Goal: Task Accomplishment & Management: Complete application form

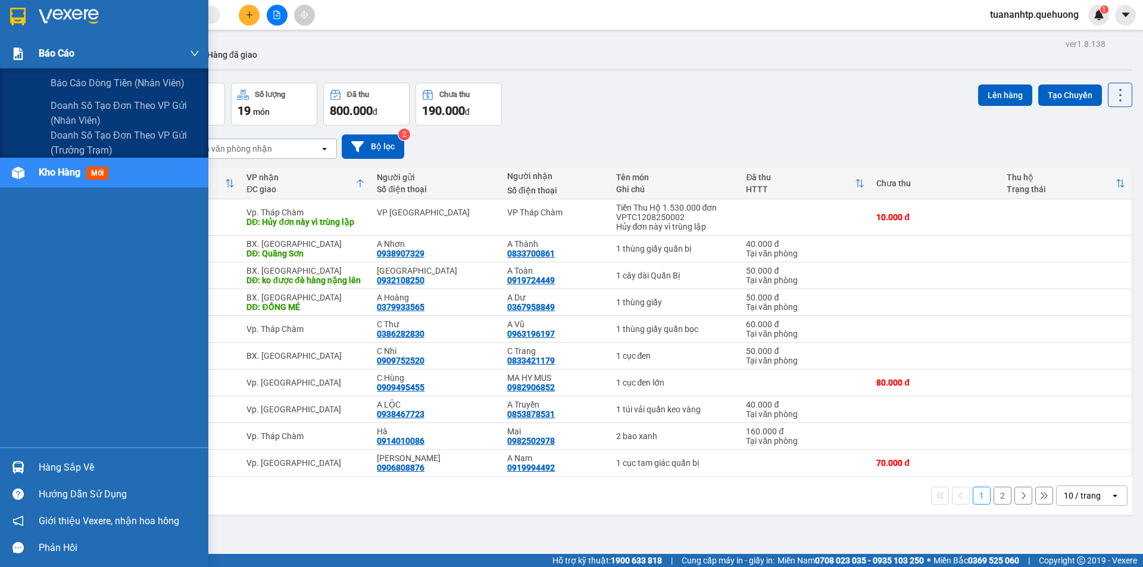
click at [12, 60] on img at bounding box center [18, 54] width 12 height 12
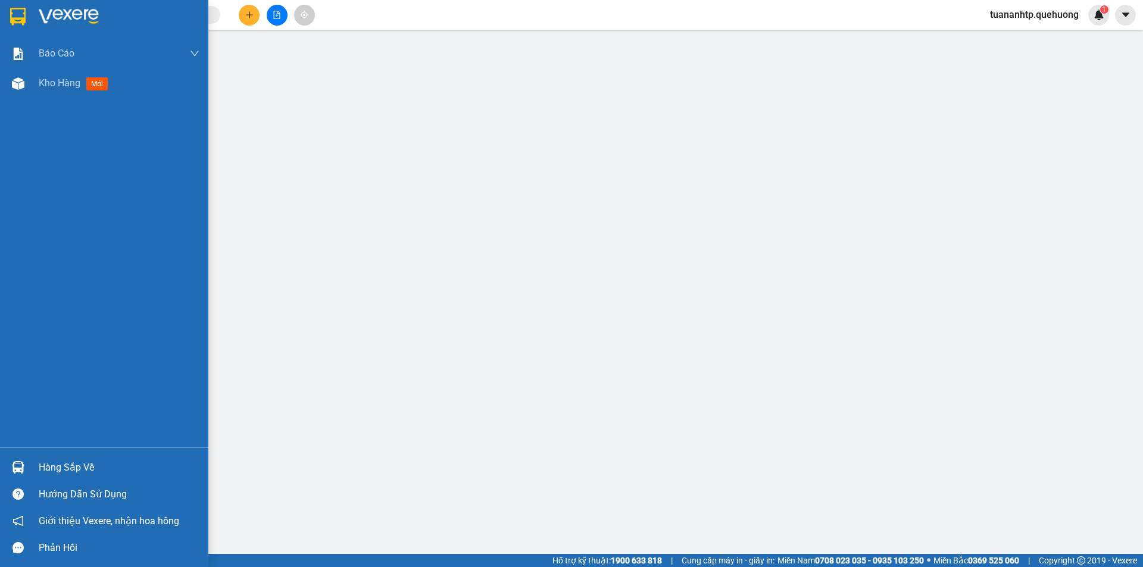
drag, startPoint x: 23, startPoint y: 23, endPoint x: 6, endPoint y: 22, distance: 17.3
click at [21, 23] on img at bounding box center [17, 17] width 15 height 18
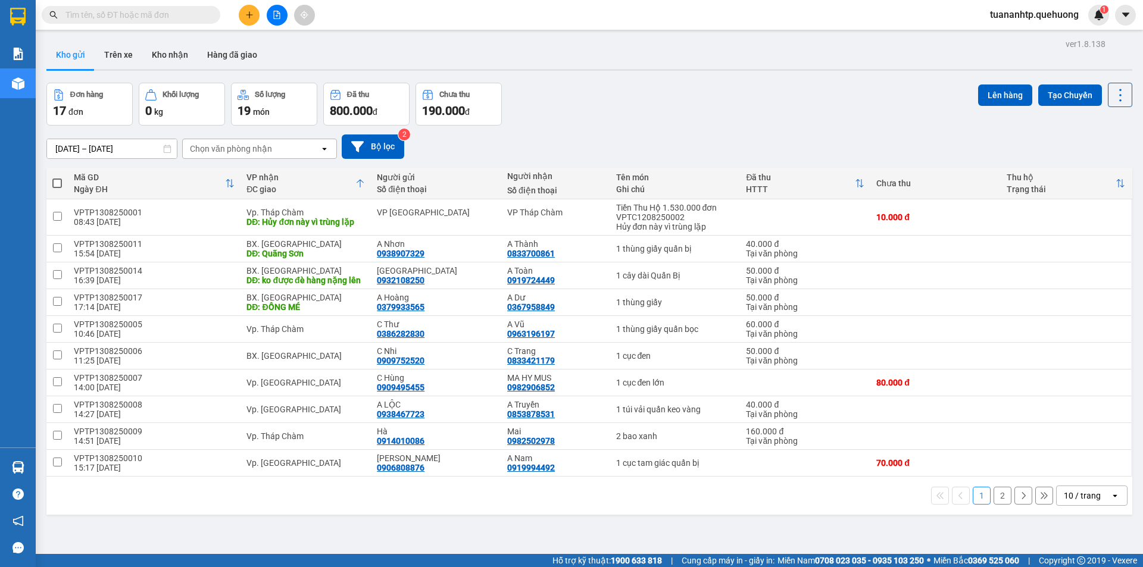
click at [111, 16] on input "text" at bounding box center [135, 14] width 140 height 13
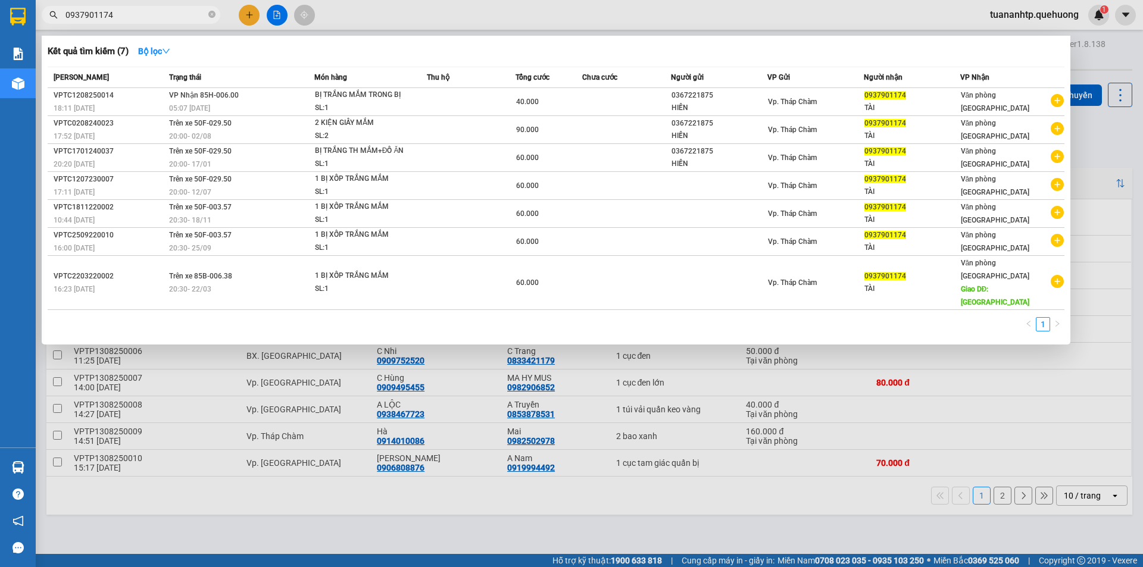
type input "0937901174"
click at [569, 529] on div at bounding box center [571, 283] width 1143 height 567
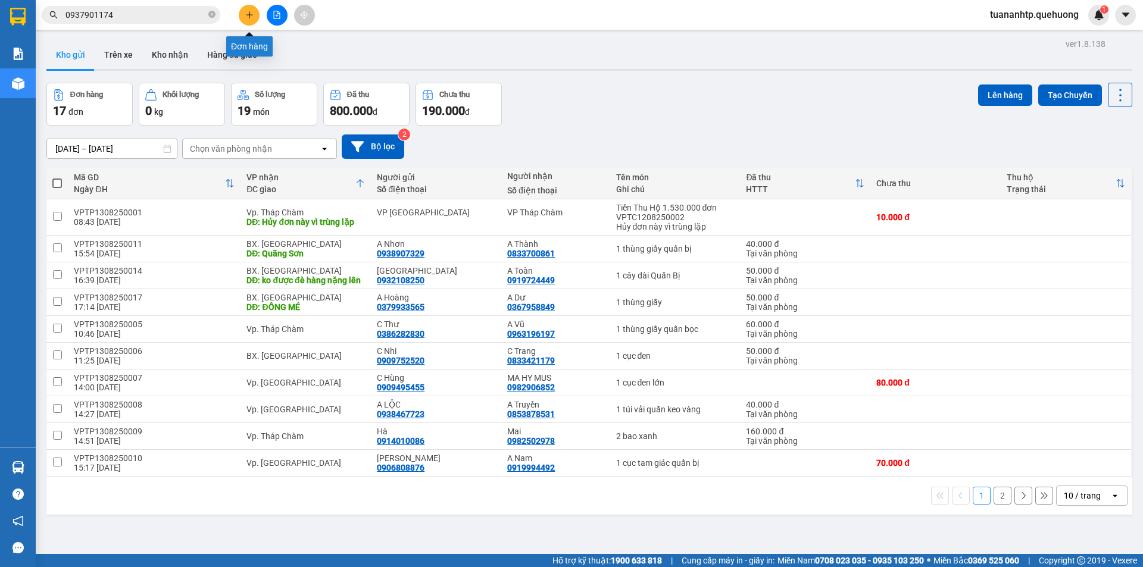
click at [249, 15] on icon "plus" at bounding box center [249, 15] width 8 height 8
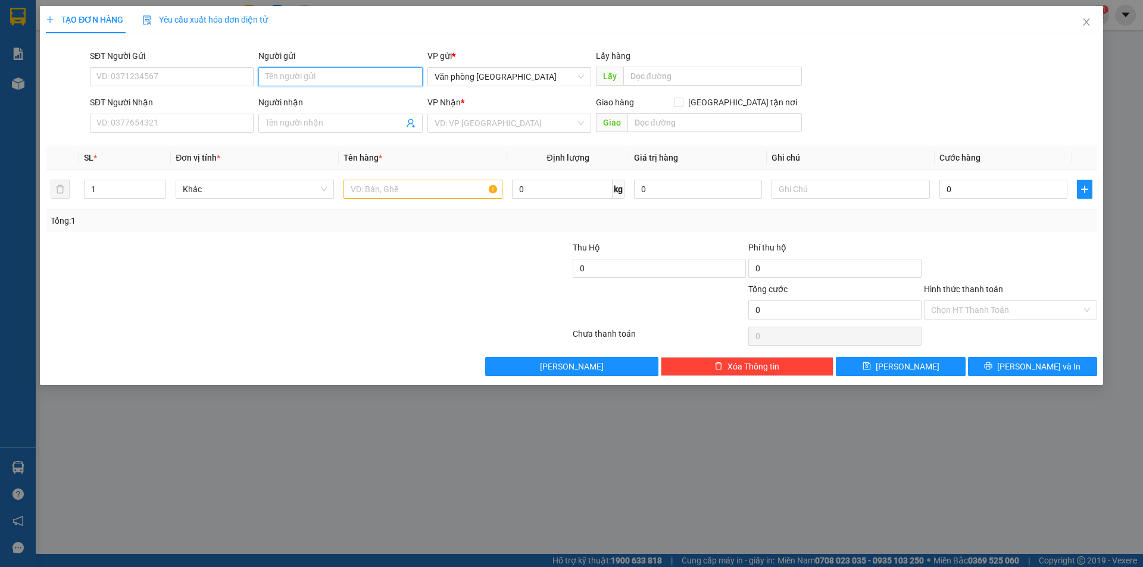
click at [311, 79] on input "Người gửi" at bounding box center [340, 76] width 164 height 19
click at [180, 71] on input "SĐT Người Gửi" at bounding box center [172, 76] width 164 height 19
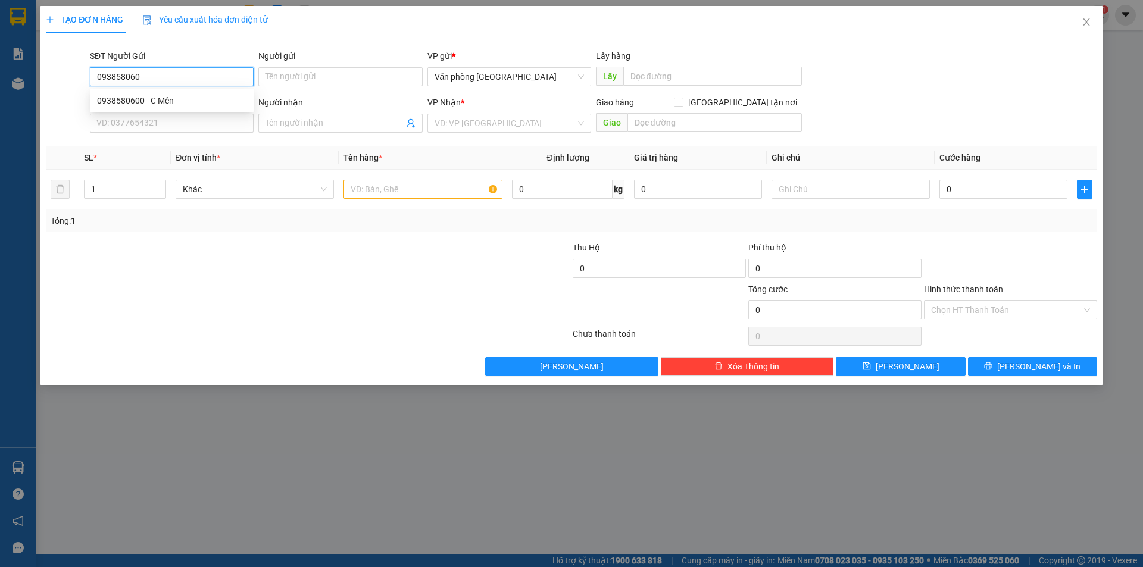
type input "0938580600"
click at [176, 101] on div "0938580600 - C Mến" at bounding box center [171, 100] width 149 height 13
type input "C Mến"
type input "0913230014"
type input "C Nhung"
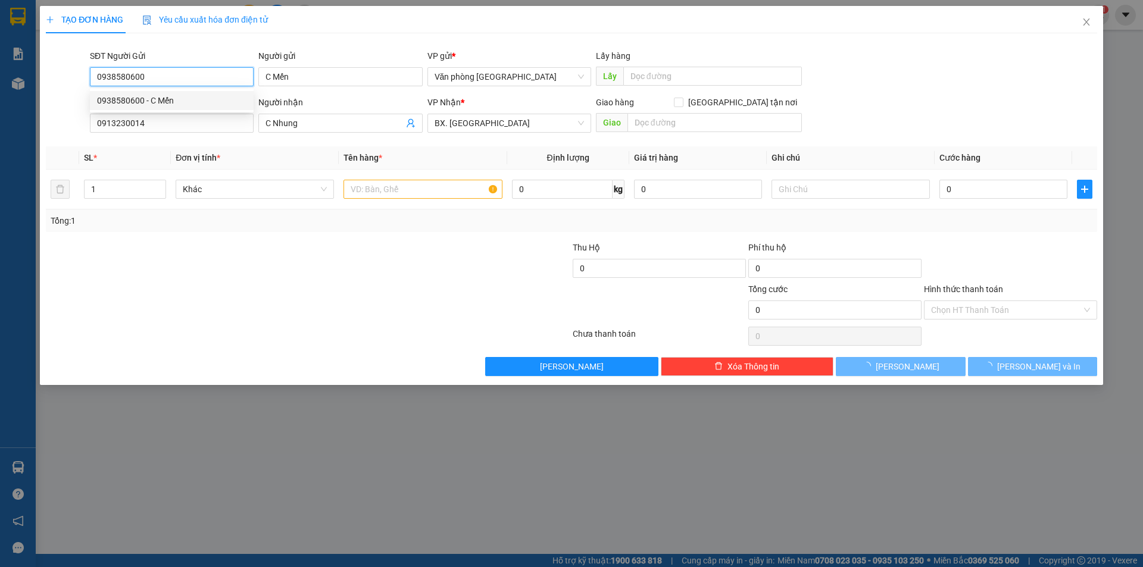
type input "70.000"
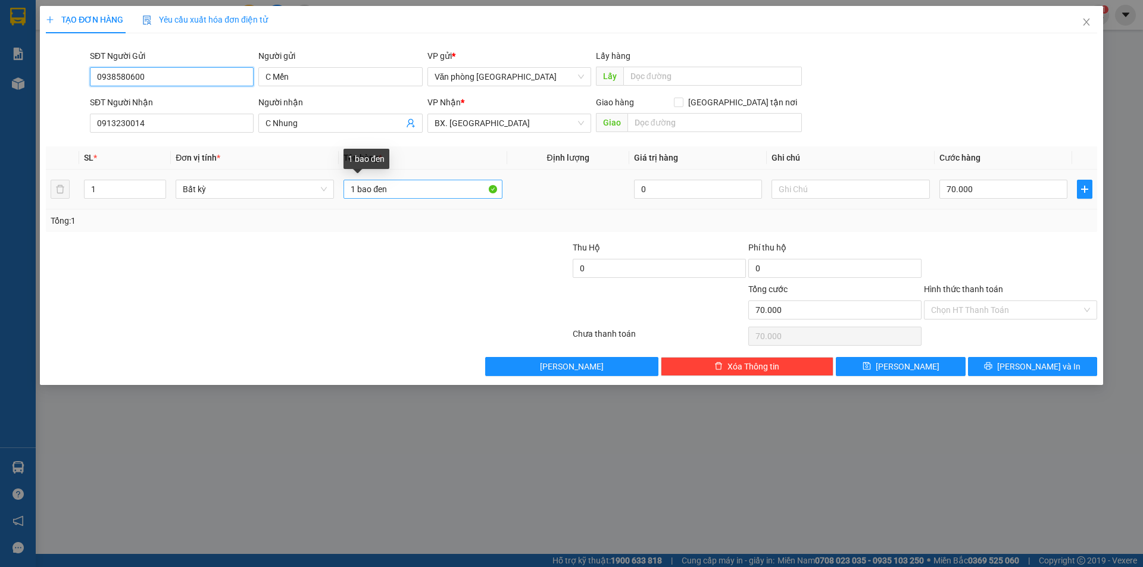
type input "0938580600"
click at [394, 186] on input "1 bao đen" at bounding box center [422, 189] width 158 height 19
type input "1 bao xanh"
type input "0"
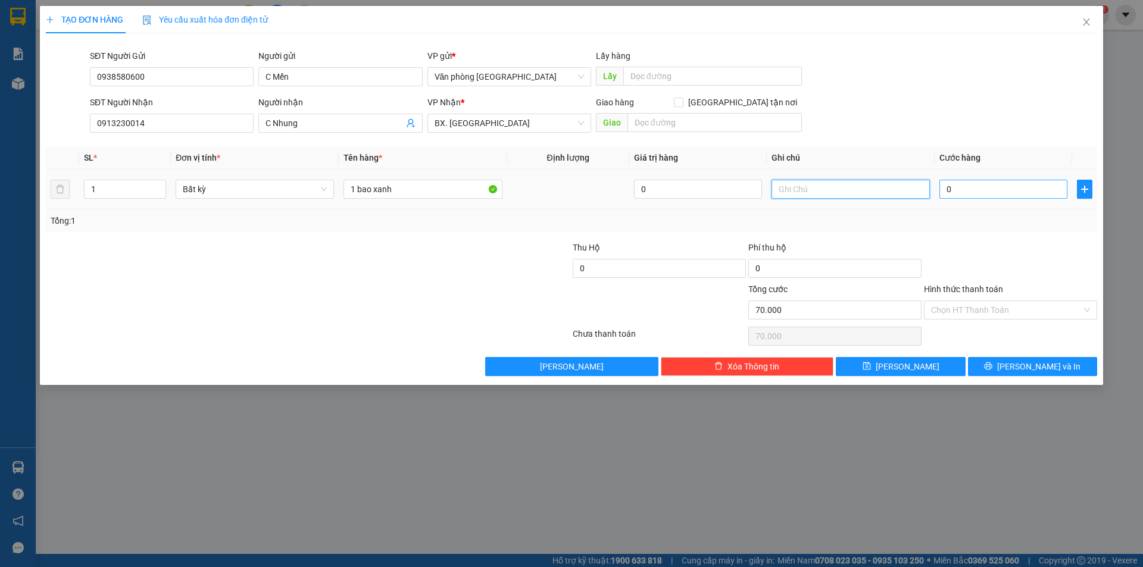
type input "0"
type input "150000"
click at [975, 315] on input "Hình thức thanh toán" at bounding box center [1006, 310] width 151 height 18
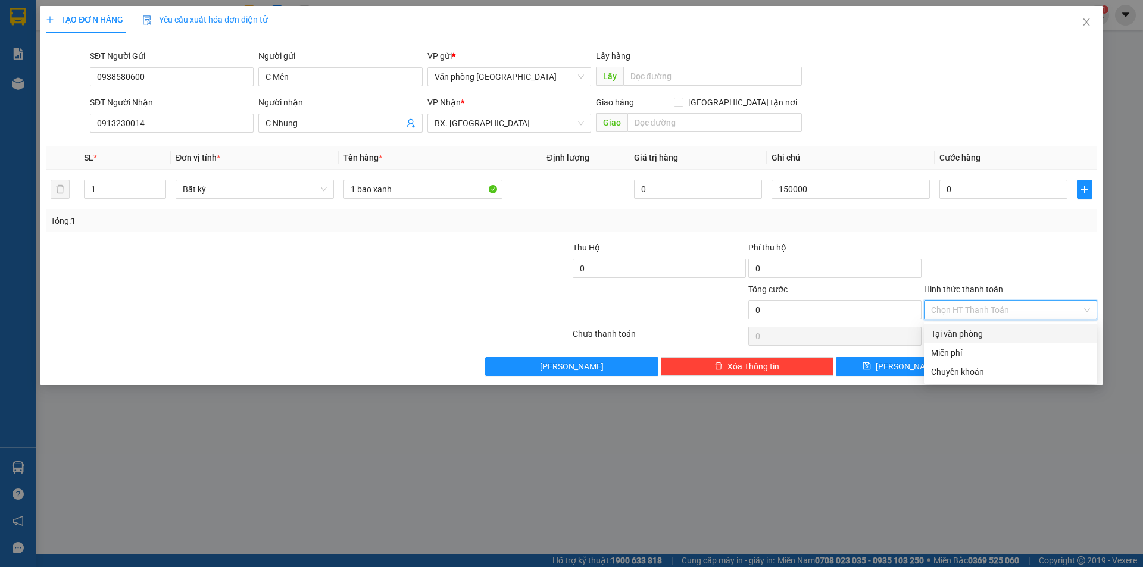
click at [969, 333] on div "Tại văn phòng" at bounding box center [1010, 333] width 159 height 13
click at [1018, 373] on button "[PERSON_NAME] và In" at bounding box center [1032, 366] width 129 height 19
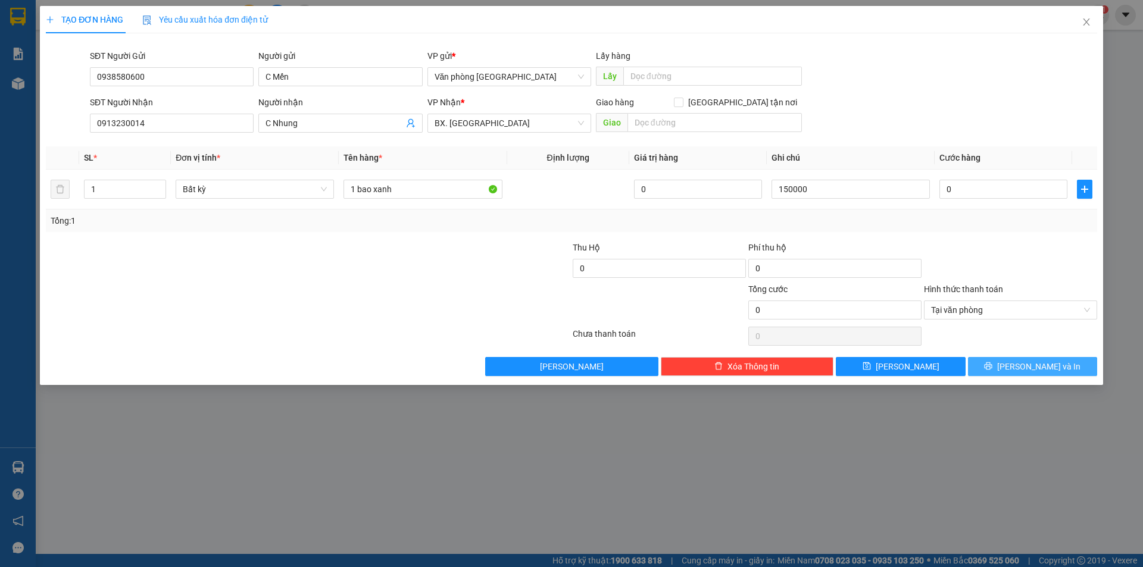
click at [1039, 371] on span "[PERSON_NAME] và In" at bounding box center [1038, 366] width 83 height 13
click at [974, 188] on input "0" at bounding box center [1003, 189] width 128 height 19
drag, startPoint x: 828, startPoint y: 198, endPoint x: 764, endPoint y: 204, distance: 64.5
click at [764, 204] on tr "1 Bất kỳ 1 bao xanh 0 150000 0" at bounding box center [571, 190] width 1051 height 40
click at [1028, 198] on input "0" at bounding box center [1003, 189] width 128 height 19
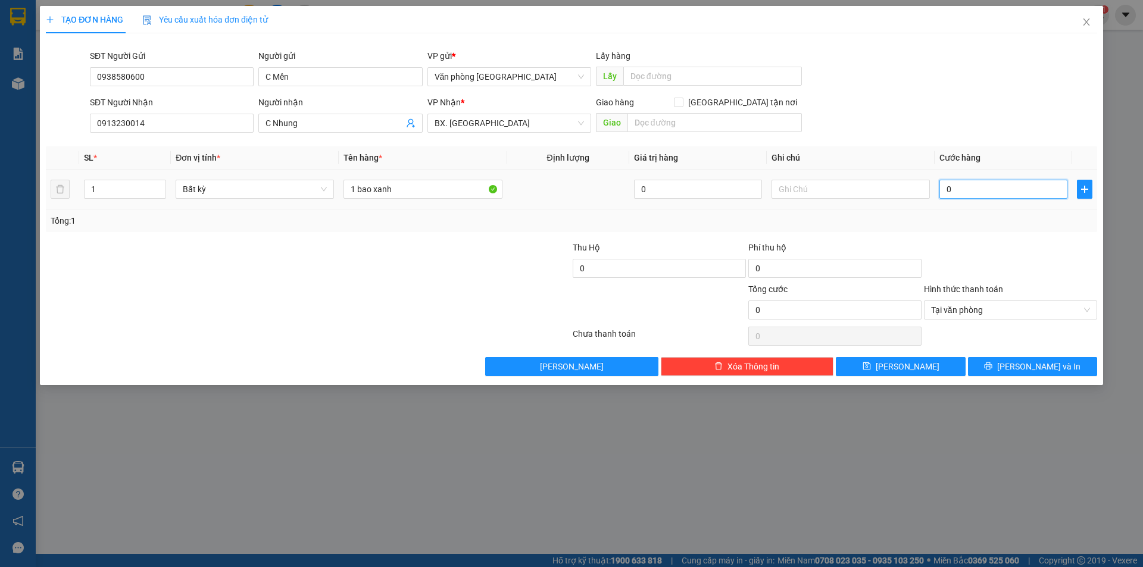
type input "1"
type input "15"
type input "150"
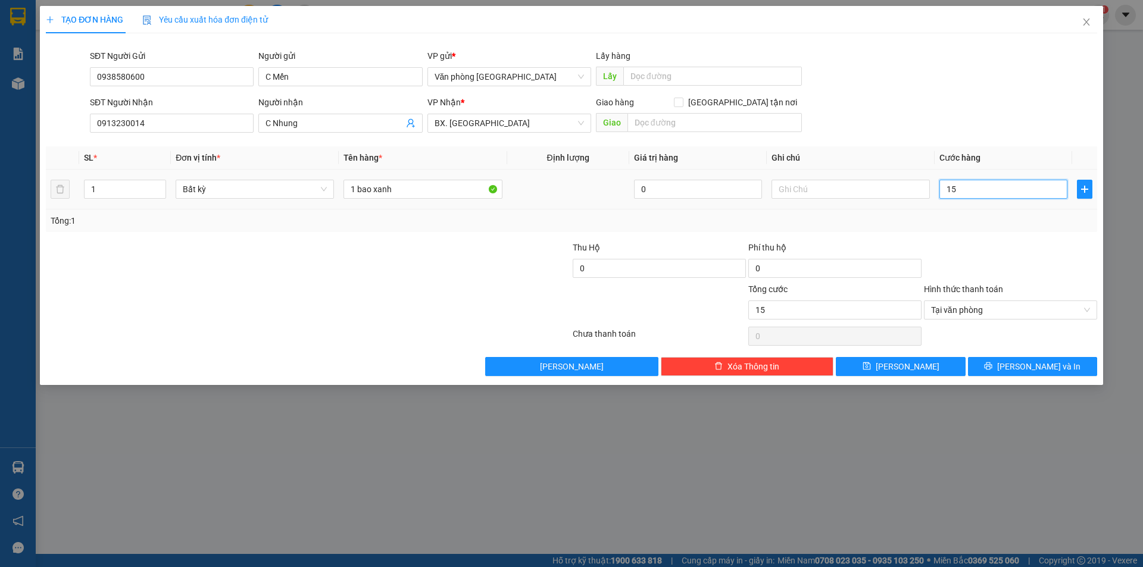
type input "150"
type input "1.500"
type input "15.000"
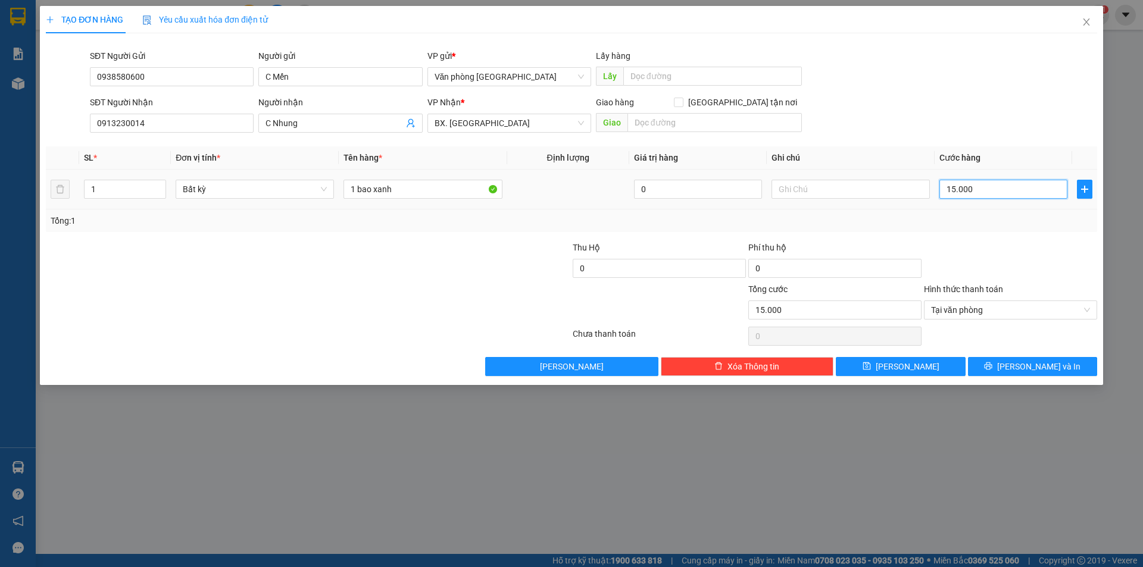
type input "150.000"
click at [1022, 373] on span "[PERSON_NAME] và In" at bounding box center [1038, 366] width 83 height 13
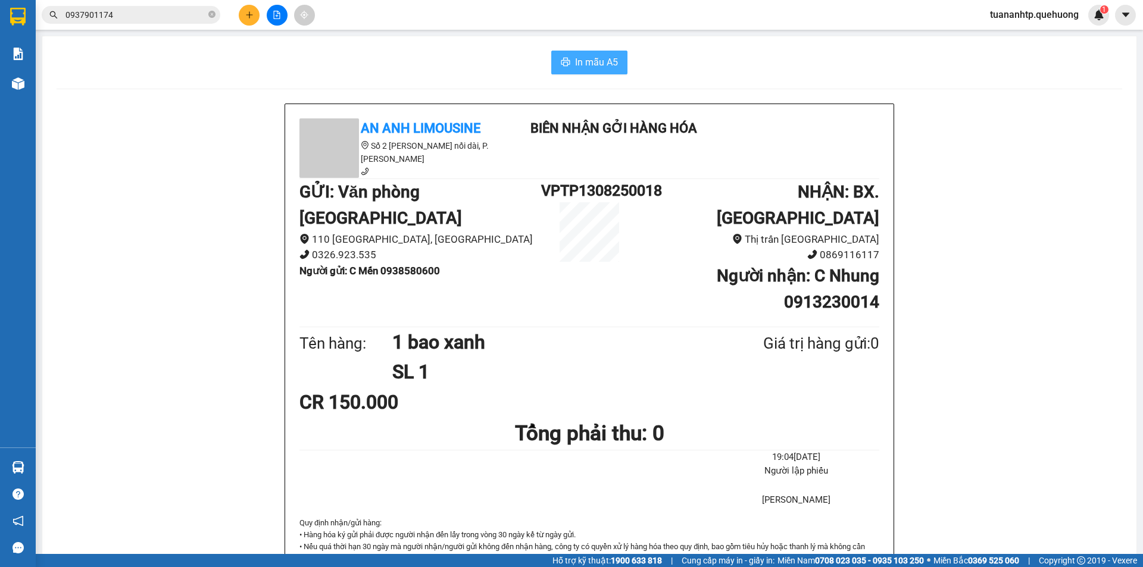
click at [578, 67] on span "In mẫu A5" at bounding box center [596, 62] width 43 height 15
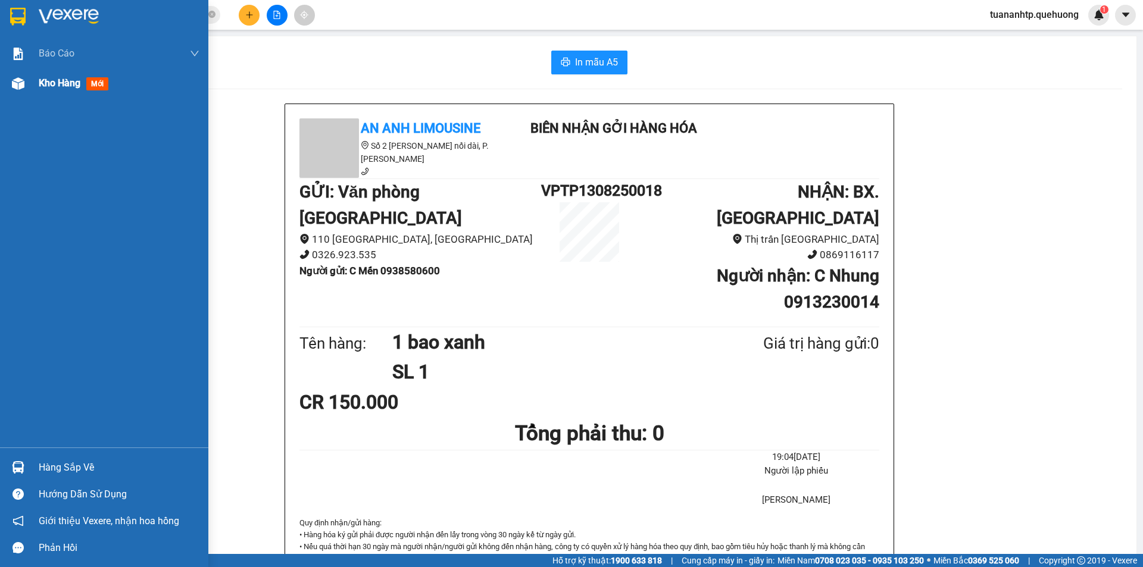
click at [68, 87] on span "Kho hàng" at bounding box center [60, 82] width 42 height 11
